Goal: Check status

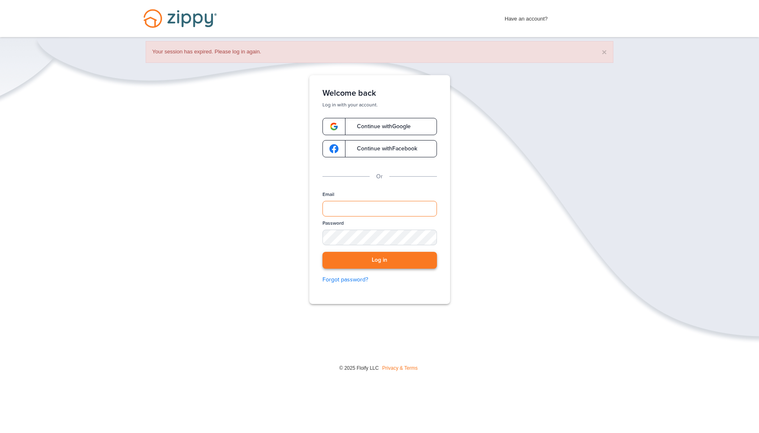
type input "**********"
click at [355, 256] on button "Log in" at bounding box center [380, 260] width 115 height 17
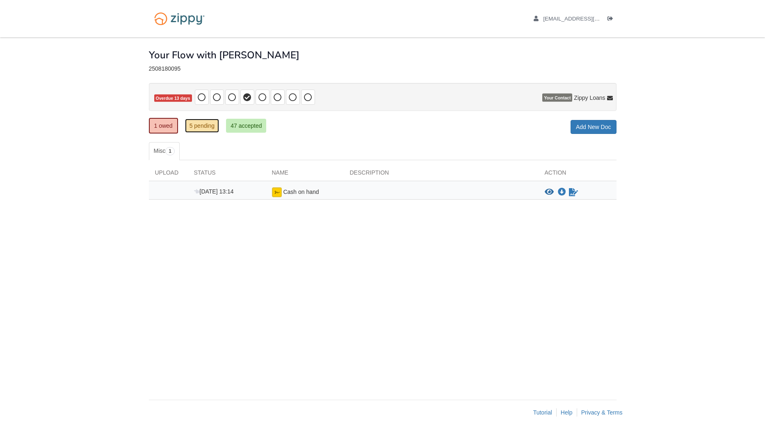
click at [201, 128] on link "5 pending" at bounding box center [202, 126] width 34 height 14
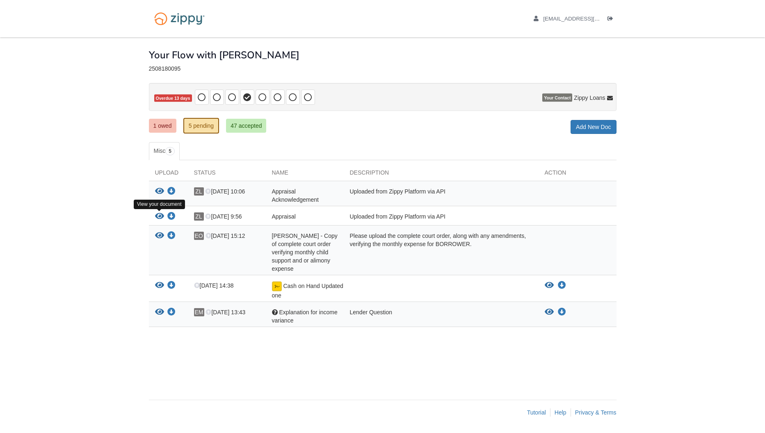
click at [157, 215] on icon "View Appraisal" at bounding box center [159, 216] width 9 height 8
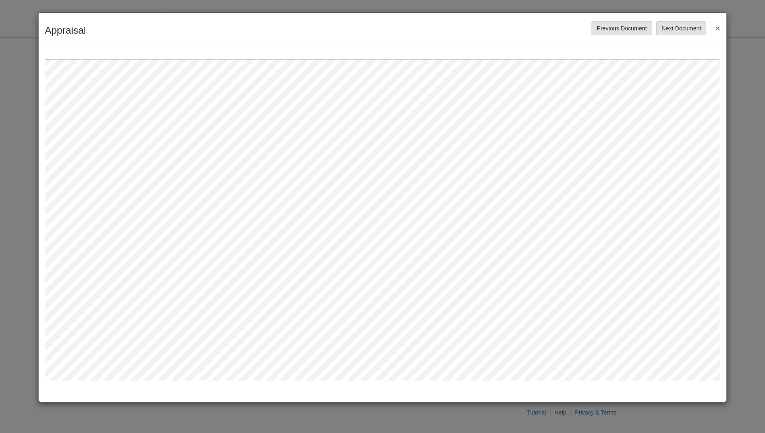
click at [718, 27] on button "×" at bounding box center [715, 28] width 9 height 15
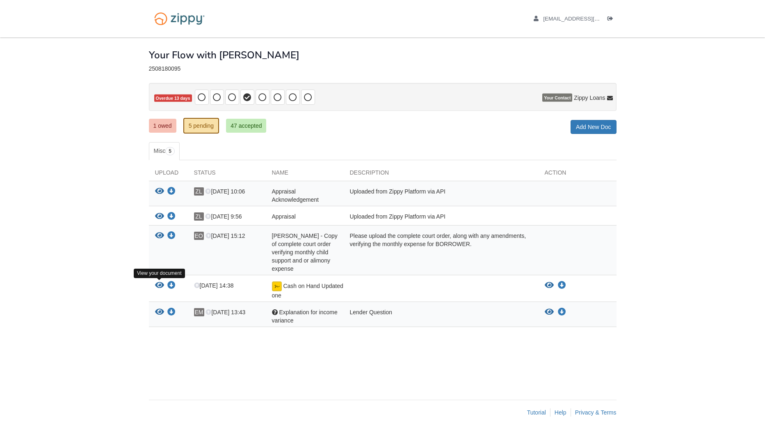
click at [161, 284] on icon "View Cash on Hand Updated one" at bounding box center [159, 285] width 9 height 8
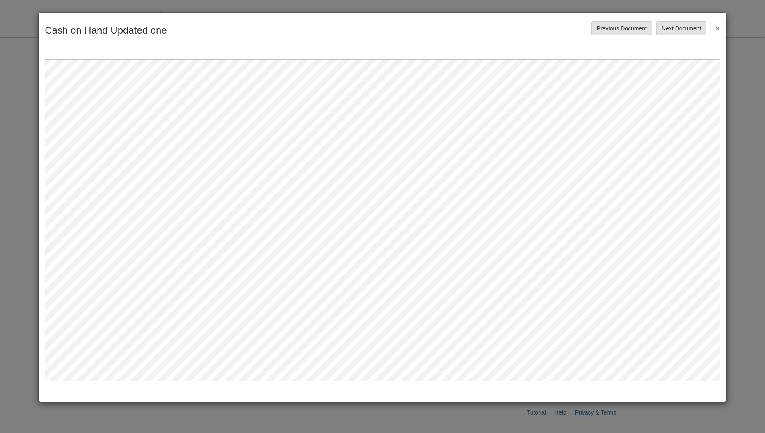
click at [720, 26] on button "×" at bounding box center [715, 28] width 9 height 15
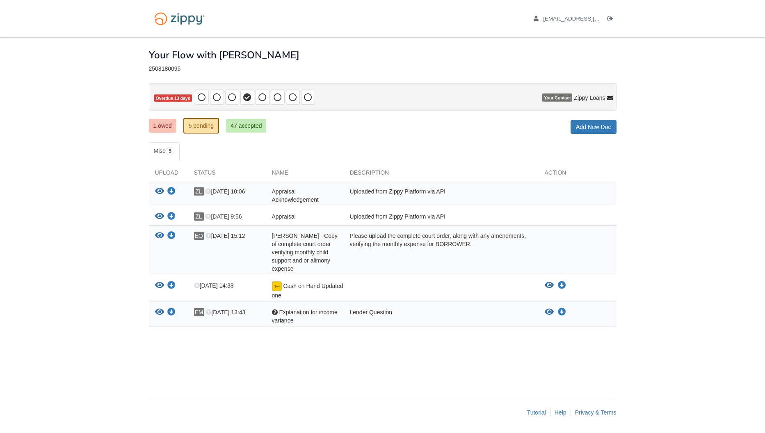
click at [147, 66] on div "× × × Pending Add Document Notice document will be included in the email sent t…" at bounding box center [383, 230] width 480 height 387
click at [148, 66] on div "× × × Pending Add Document Notice document will be included in the email sent t…" at bounding box center [383, 230] width 480 height 387
